Goal: Find specific page/section: Find specific page/section

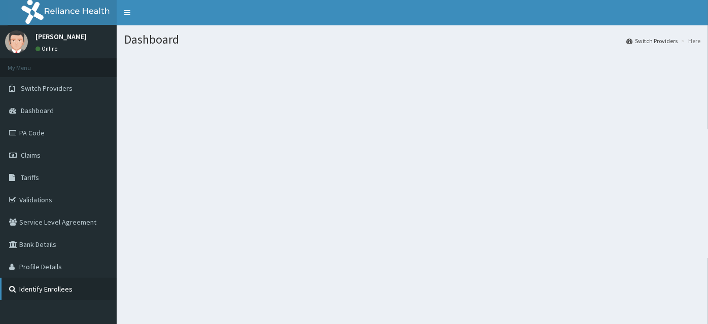
scroll to position [46, 0]
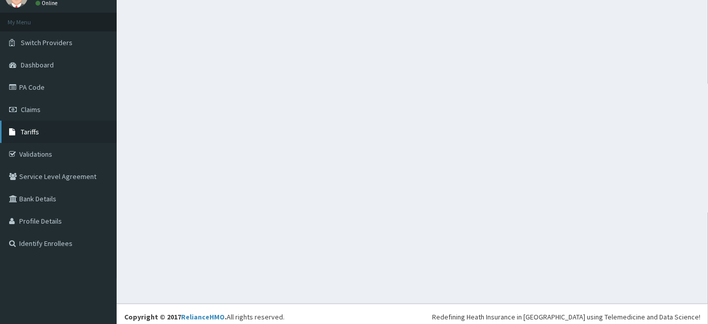
click at [49, 129] on link "Tariffs" at bounding box center [58, 132] width 117 height 22
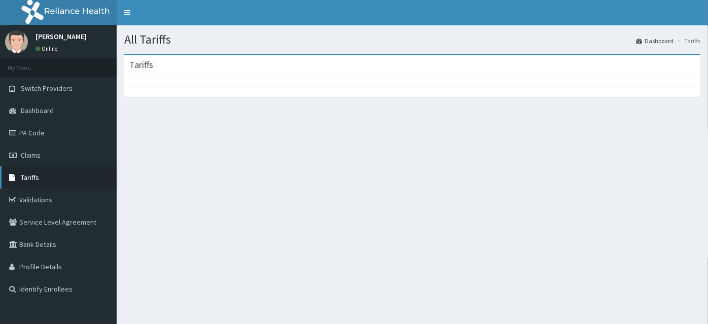
click at [45, 181] on link "Tariffs" at bounding box center [58, 177] width 117 height 22
click at [38, 180] on span "Tariffs" at bounding box center [30, 177] width 18 height 9
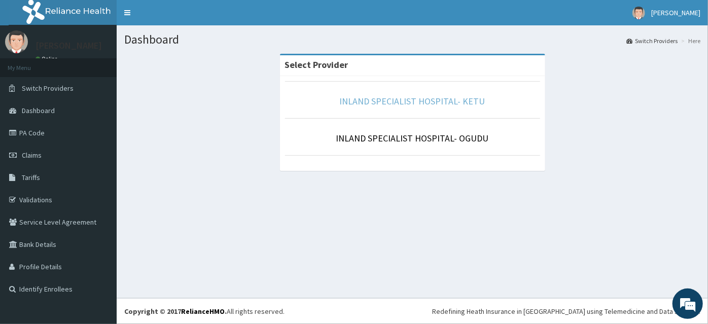
click at [365, 105] on link "INLAND SPECIALIST HOSPITAL- KETU" at bounding box center [413, 101] width 146 height 12
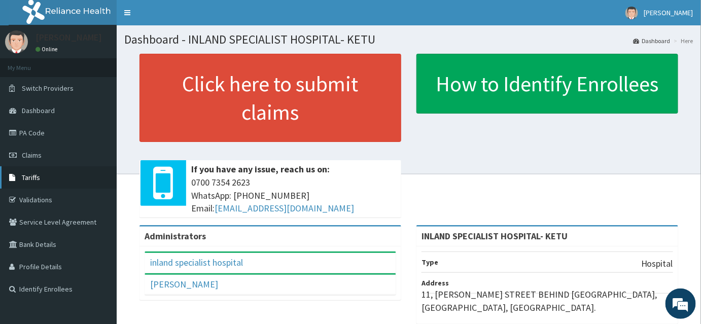
click at [36, 181] on span "Tariffs" at bounding box center [31, 177] width 18 height 9
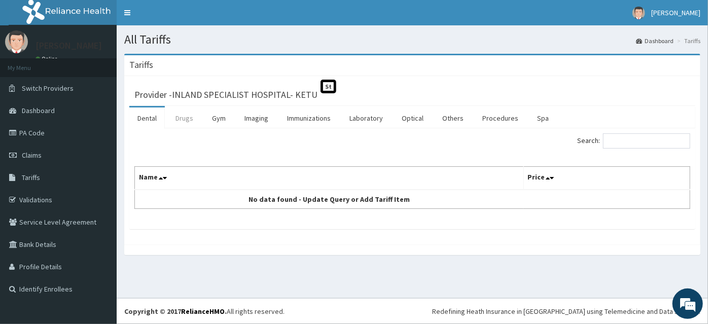
click at [185, 121] on link "Drugs" at bounding box center [184, 118] width 34 height 21
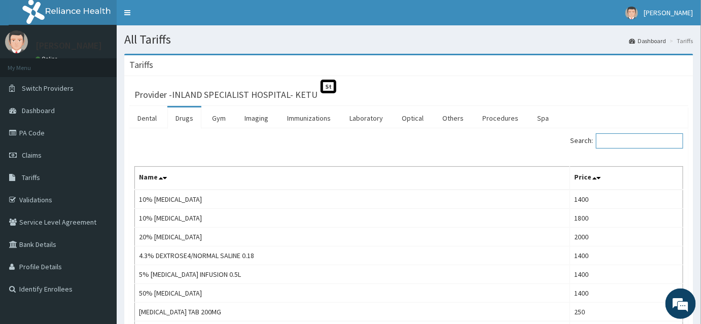
click at [617, 140] on input "Search:" at bounding box center [639, 140] width 87 height 15
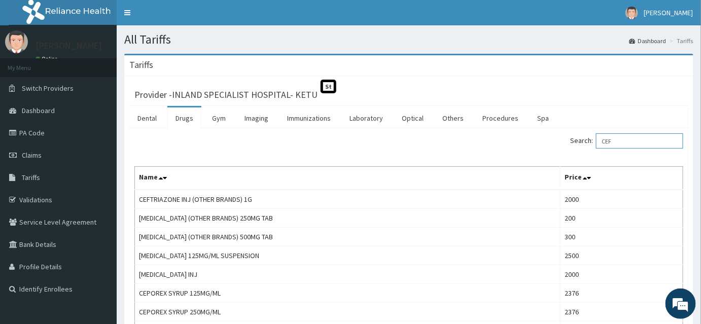
type input "CEF"
